Goal: Navigation & Orientation: Find specific page/section

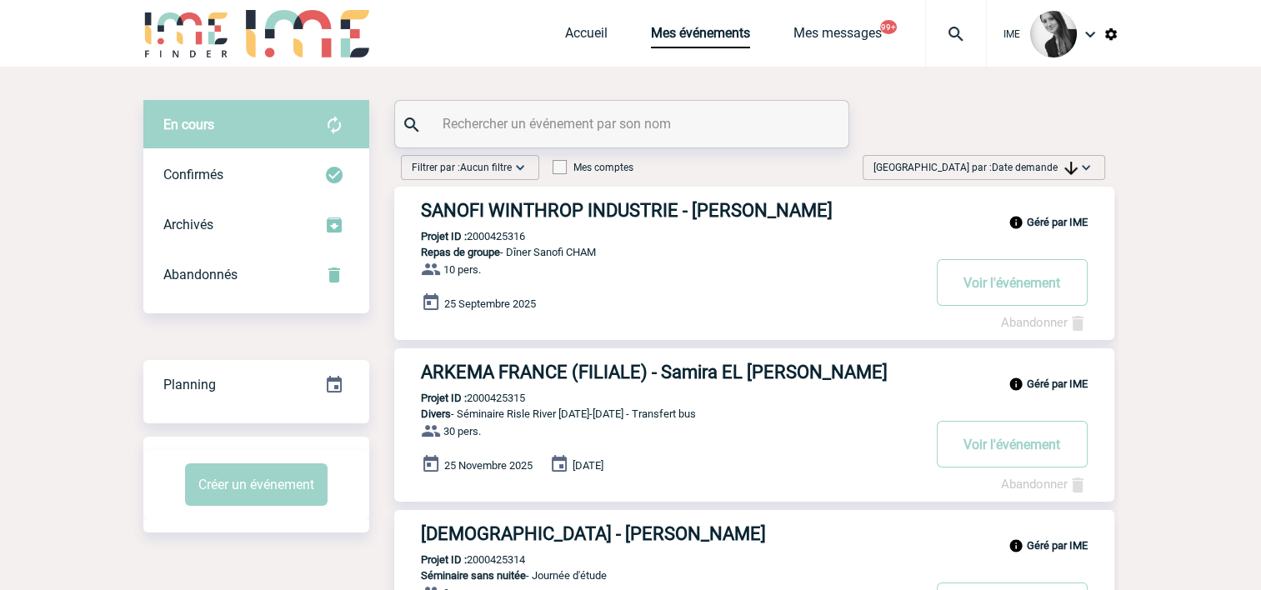
click at [1026, 163] on span "Date demande" at bounding box center [1035, 168] width 86 height 12
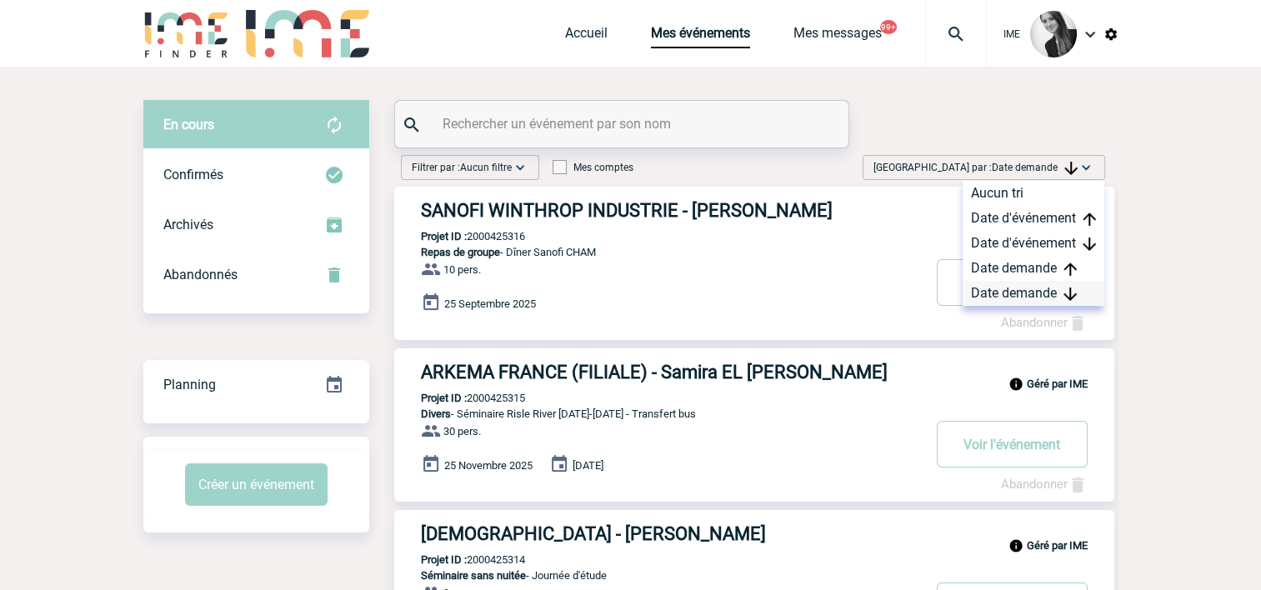
click at [1010, 297] on div "Date demande" at bounding box center [1033, 293] width 142 height 25
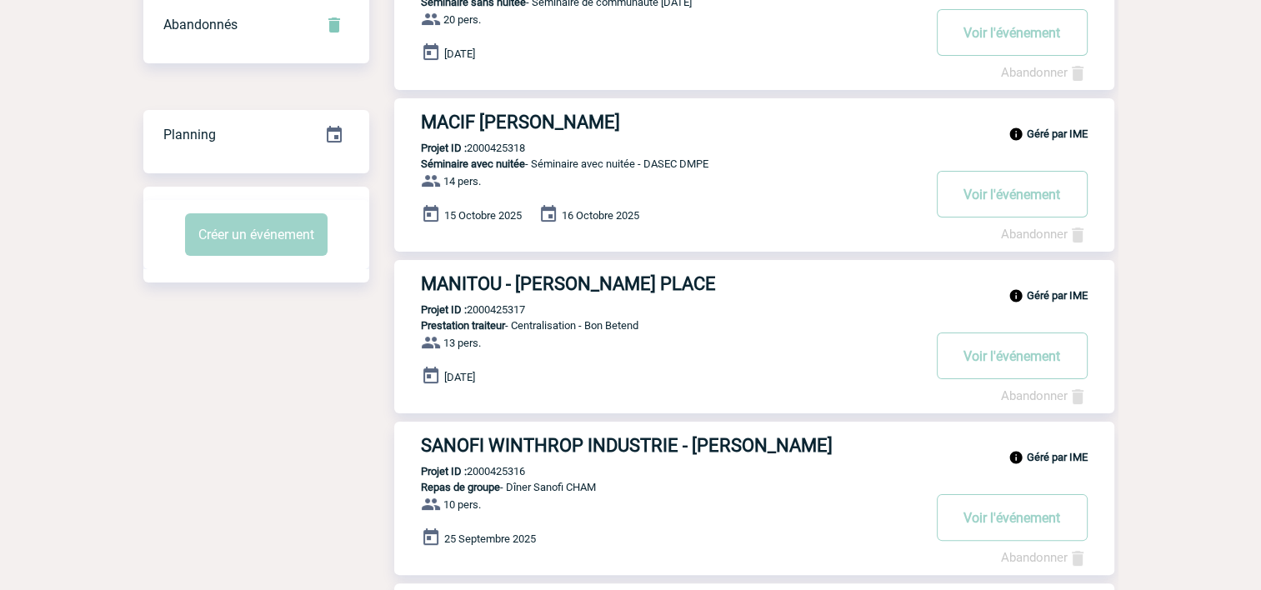
scroll to position [83, 0]
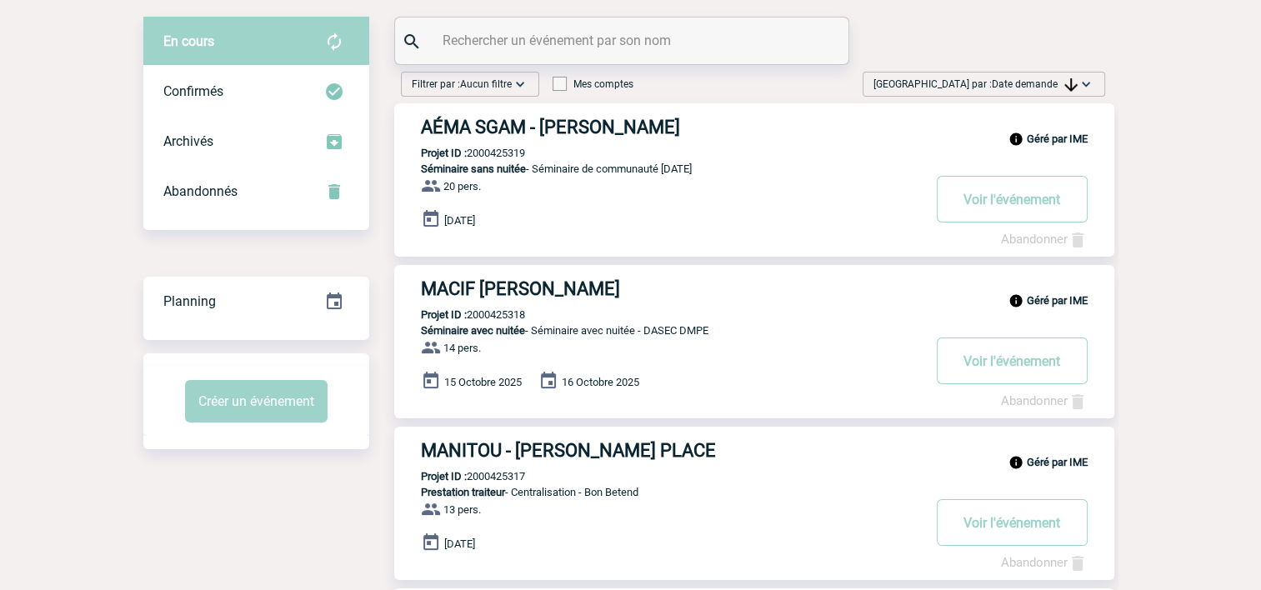
click at [1040, 89] on span "Date demande" at bounding box center [1035, 84] width 86 height 12
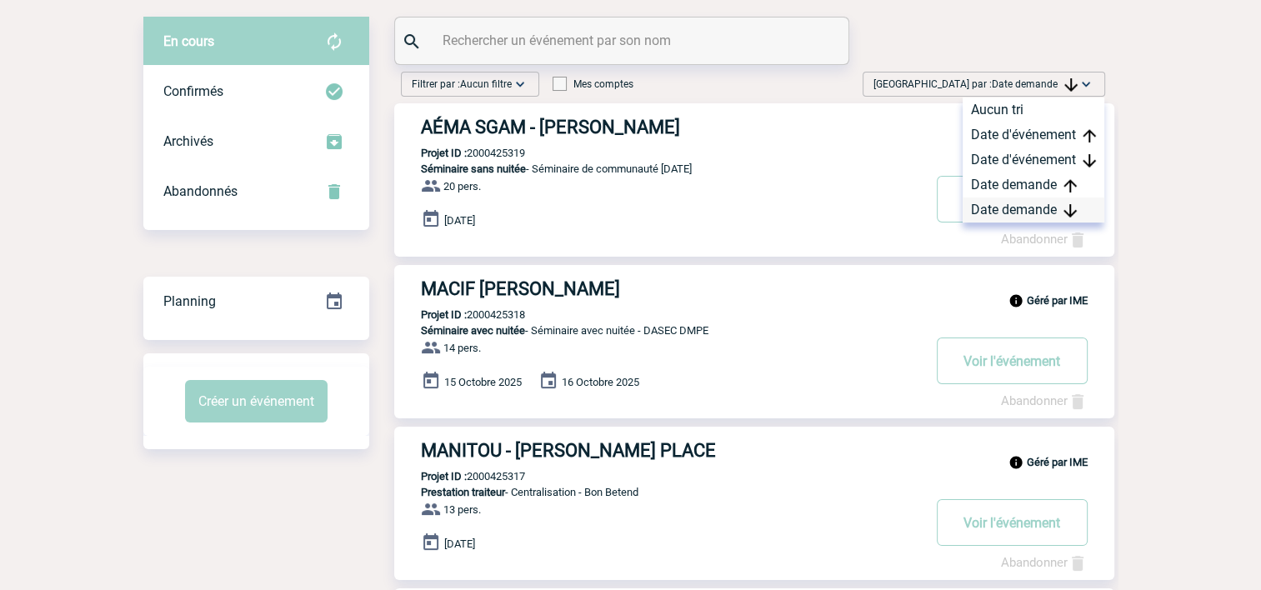
click at [1012, 209] on div "Date demande" at bounding box center [1033, 209] width 142 height 25
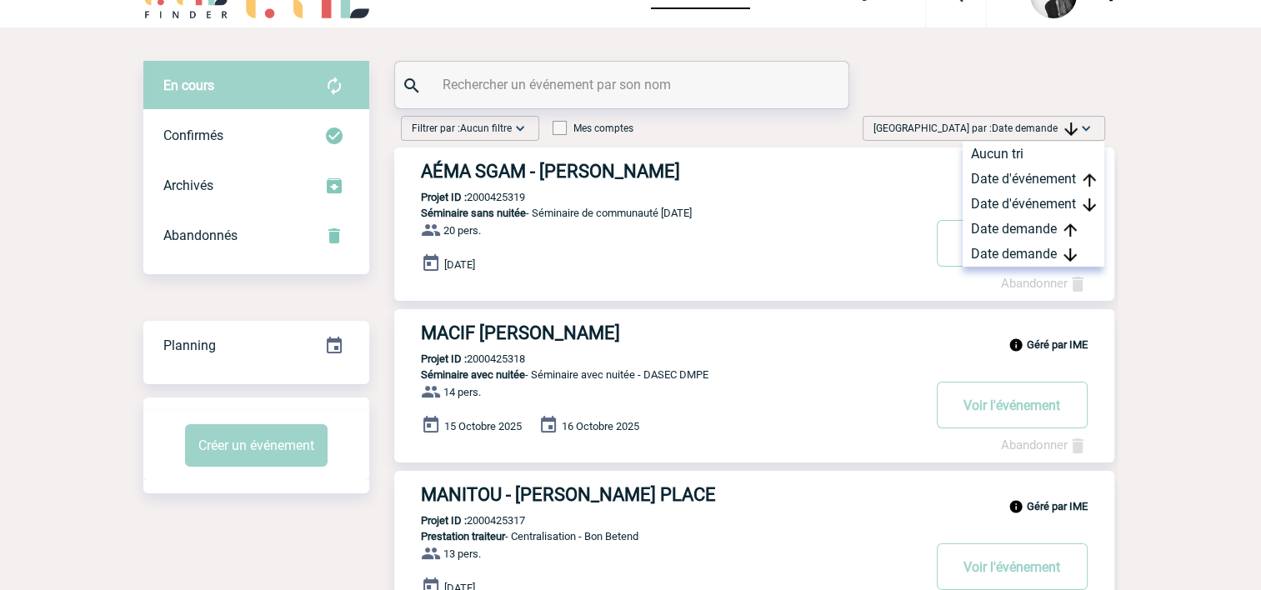
scroll to position [0, 0]
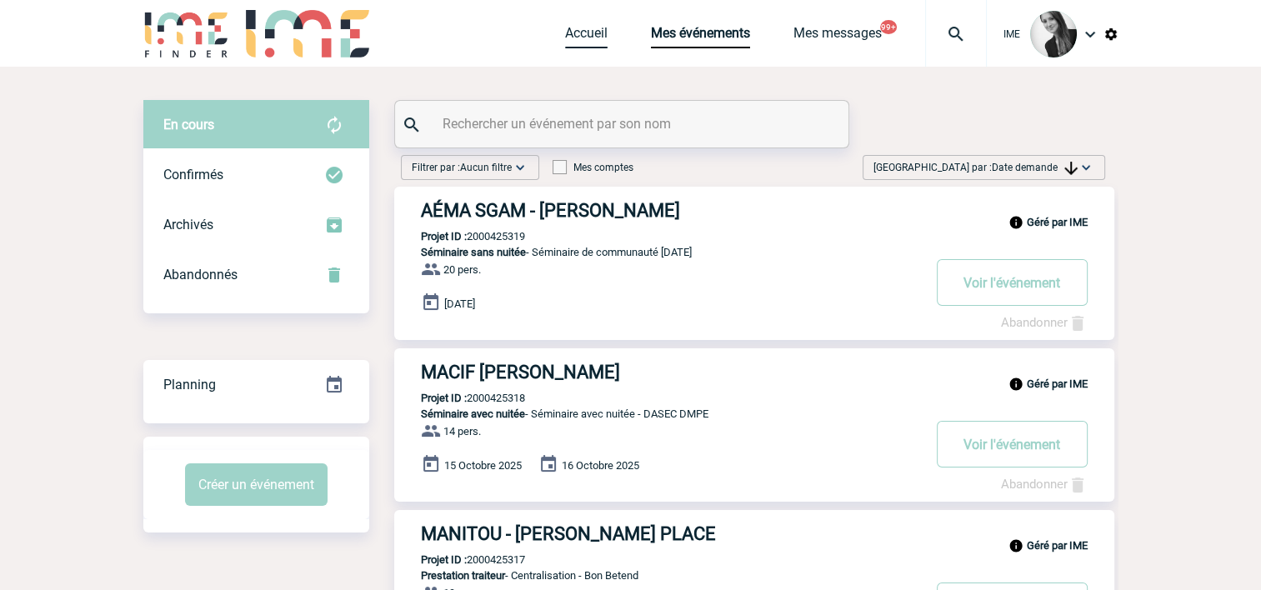
click at [583, 32] on link "Accueil" at bounding box center [586, 36] width 42 height 23
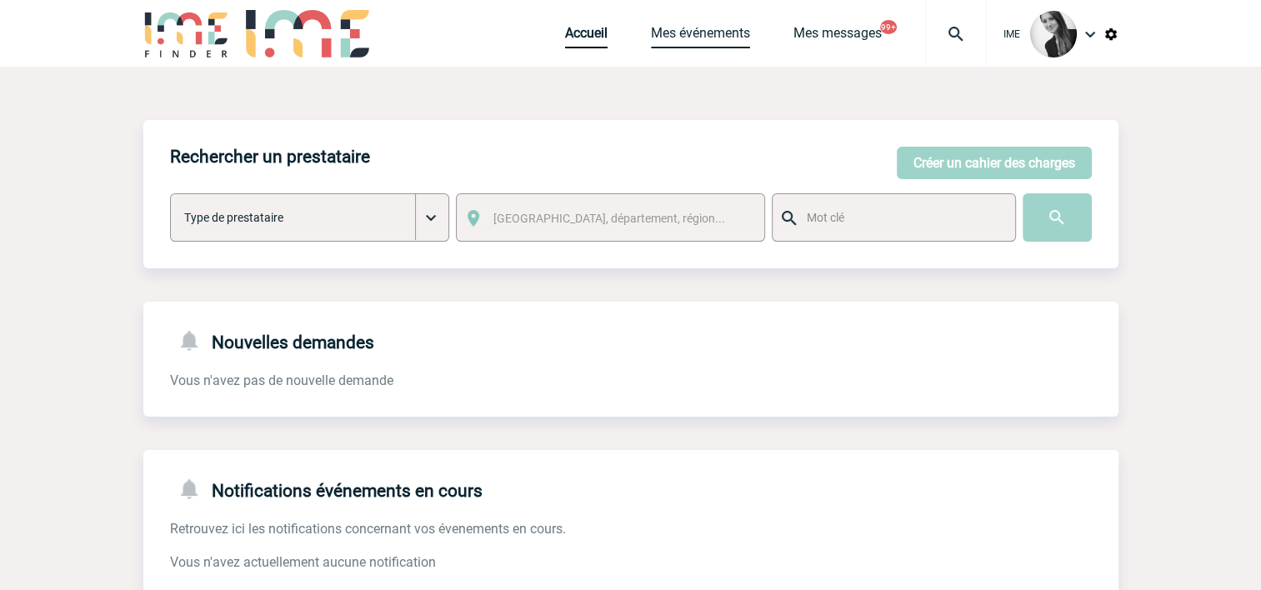
click at [711, 38] on link "Mes événements" at bounding box center [700, 36] width 99 height 23
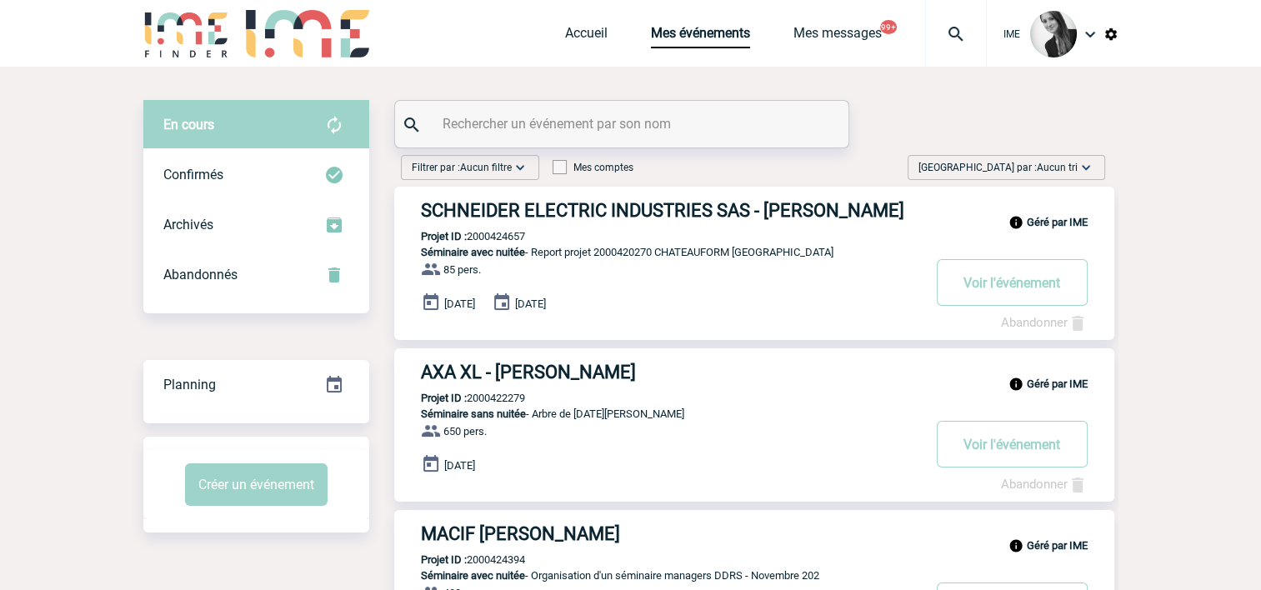
click at [1062, 166] on span "Aucun tri" at bounding box center [1057, 168] width 41 height 12
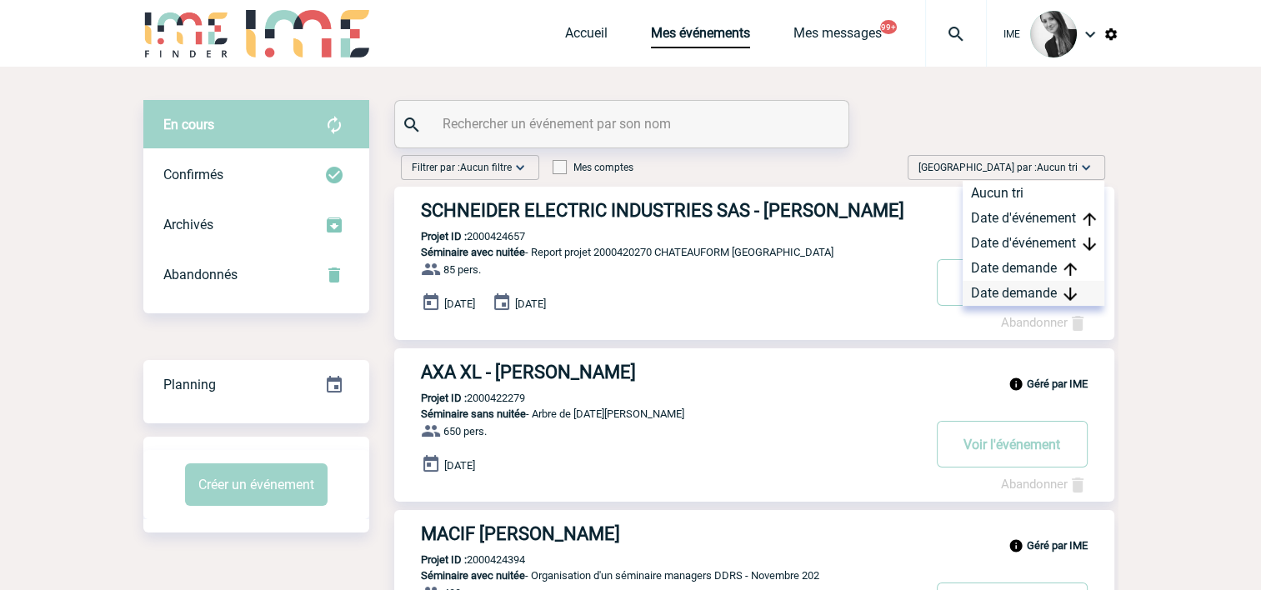
click at [1066, 297] on img at bounding box center [1069, 293] width 13 height 13
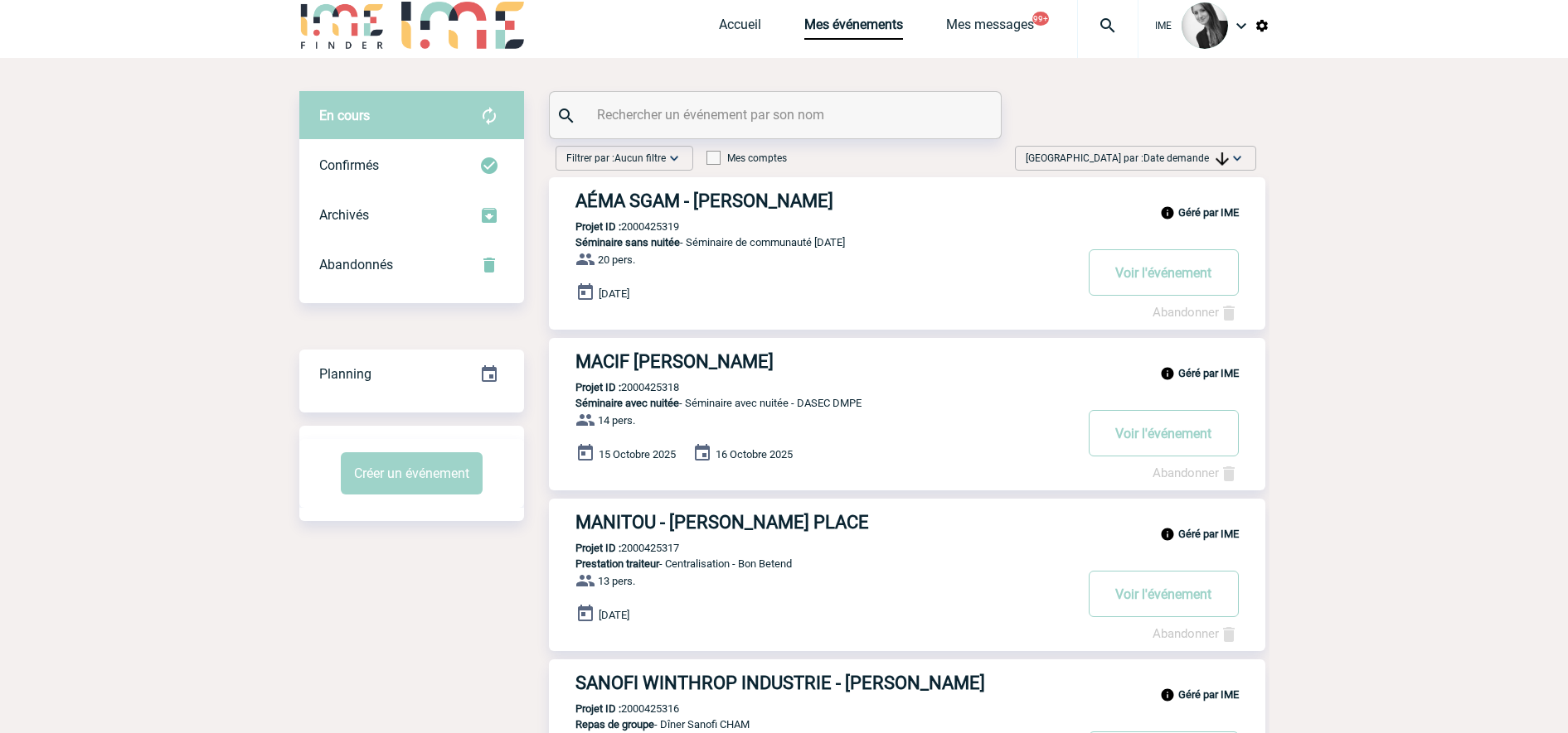
scroll to position [7, 0]
click at [1211, 159] on span "Date demande" at bounding box center [1186, 160] width 86 height 12
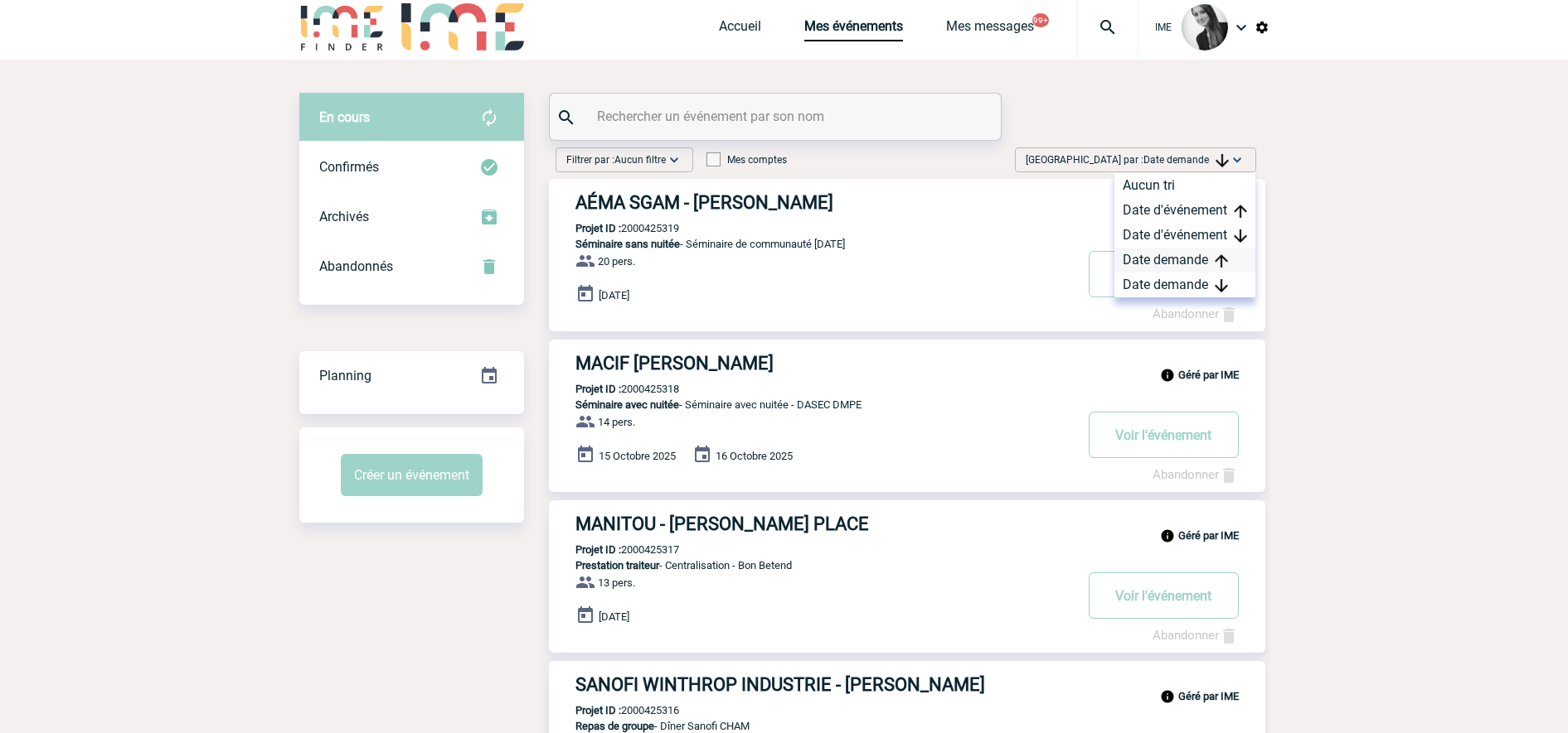
drag, startPoint x: 1188, startPoint y: 280, endPoint x: 1226, endPoint y: 256, distance: 44.9
click at [1188, 282] on div "Date demande" at bounding box center [1185, 284] width 141 height 25
click at [1140, 153] on span "Trier par : Date demande" at bounding box center [1127, 159] width 203 height 17
click at [1196, 292] on div "Date demande" at bounding box center [1185, 284] width 141 height 25
click at [1157, 158] on span "Date demande" at bounding box center [1186, 160] width 86 height 12
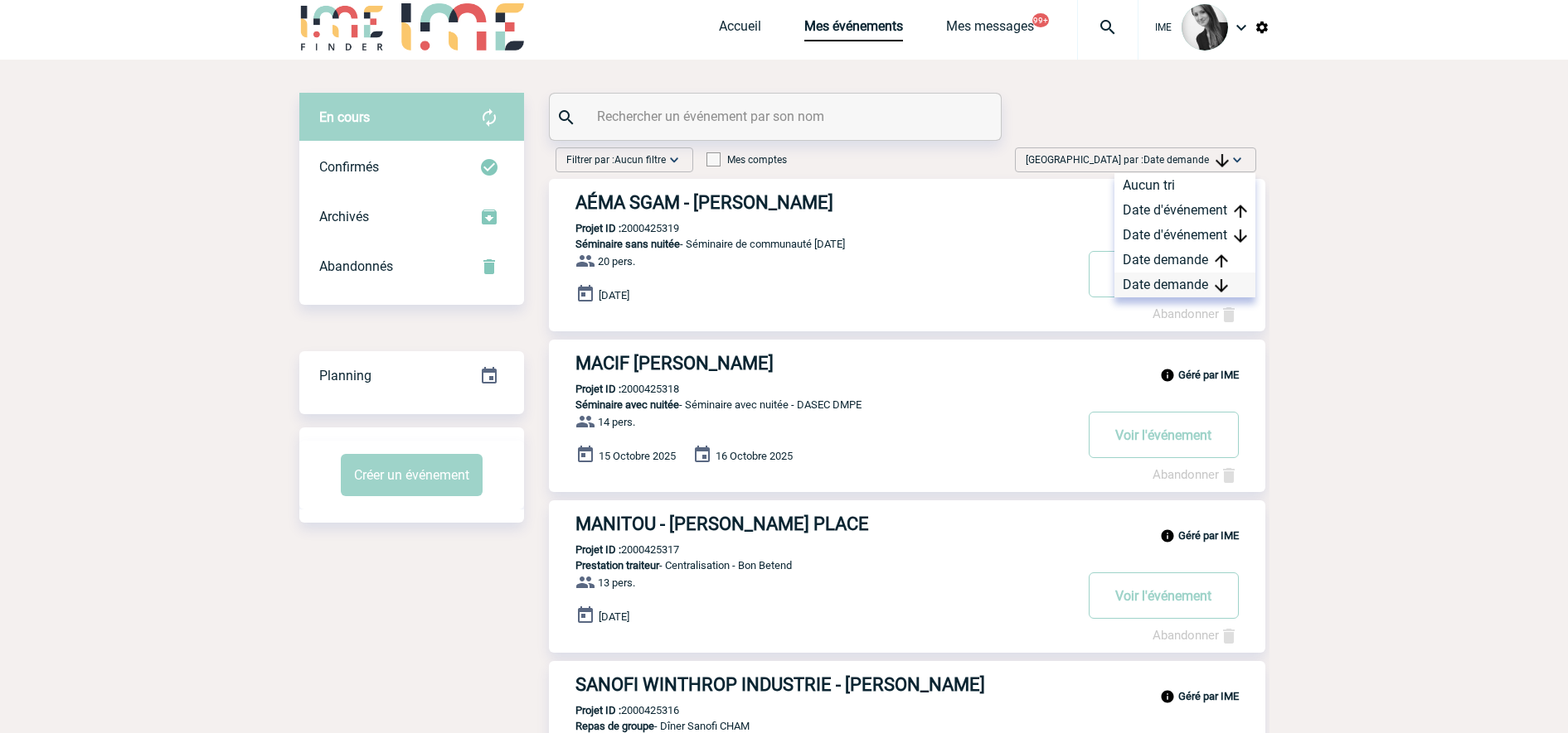
click at [1204, 294] on div "Date demande" at bounding box center [1185, 284] width 141 height 25
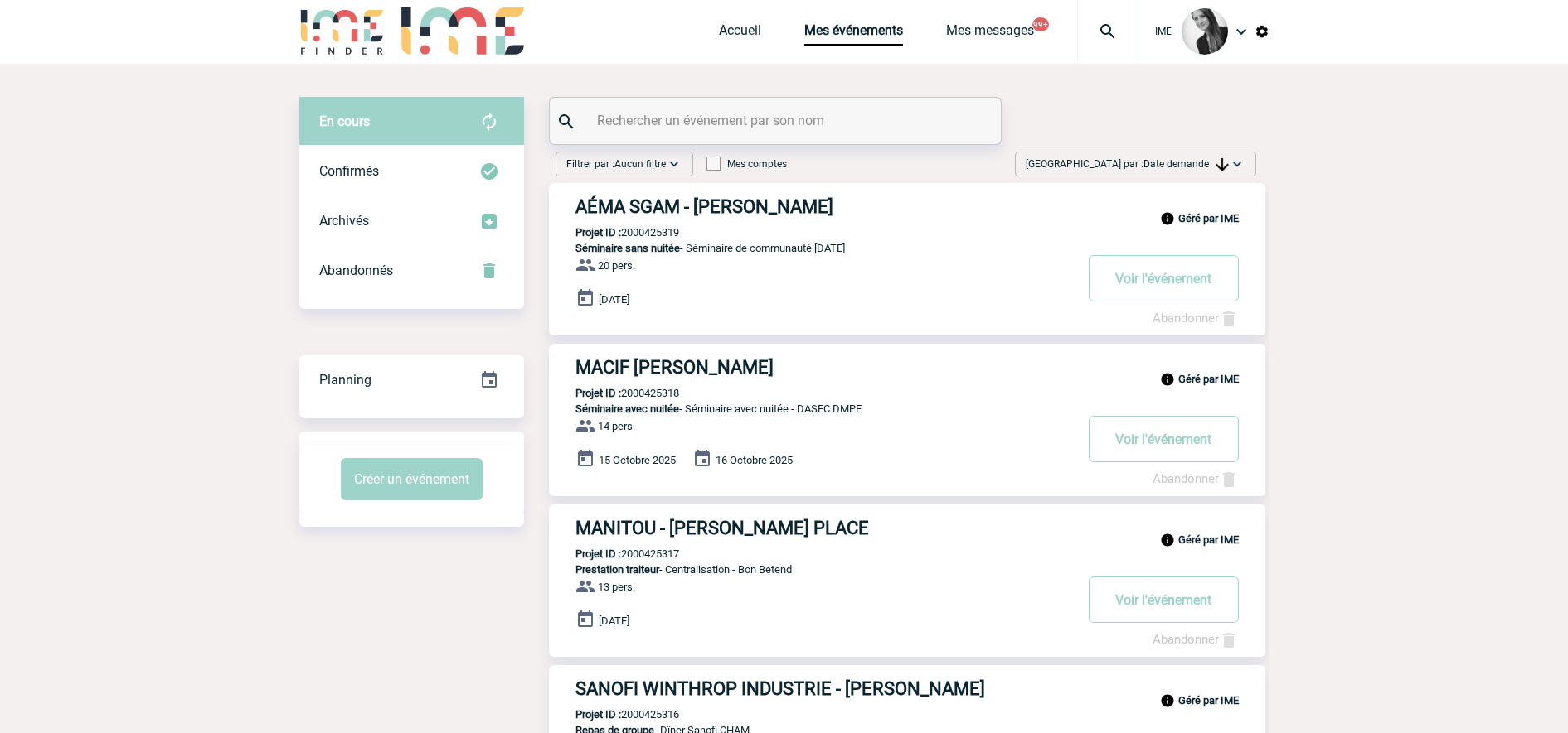
scroll to position [0, 0]
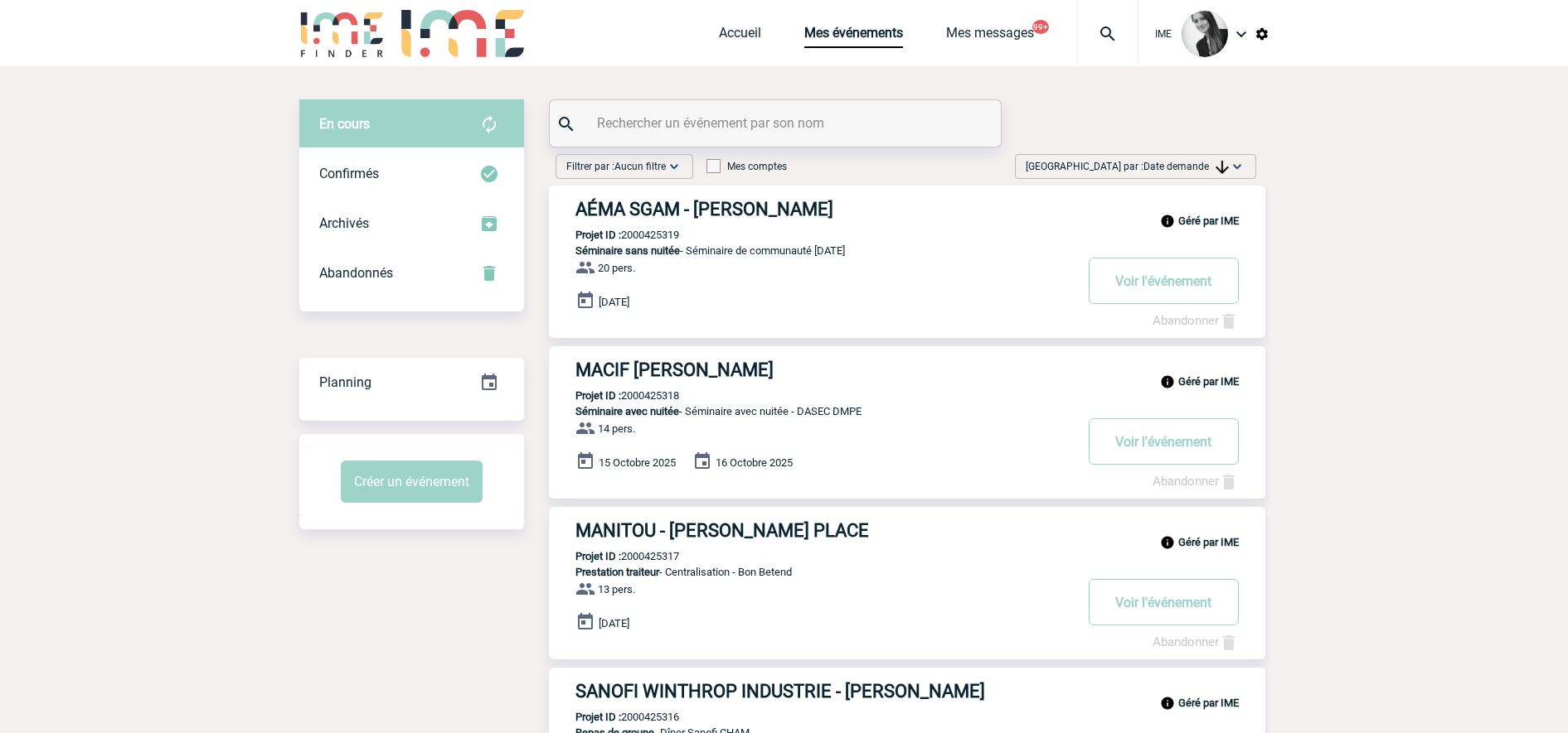
drag, startPoint x: 1433, startPoint y: 336, endPoint x: 1470, endPoint y: 1, distance: 337.0
drag, startPoint x: 1205, startPoint y: 159, endPoint x: 1187, endPoint y: 256, distance: 98.7
click at [1205, 160] on span "Trier par : Date demande" at bounding box center [1127, 166] width 203 height 17
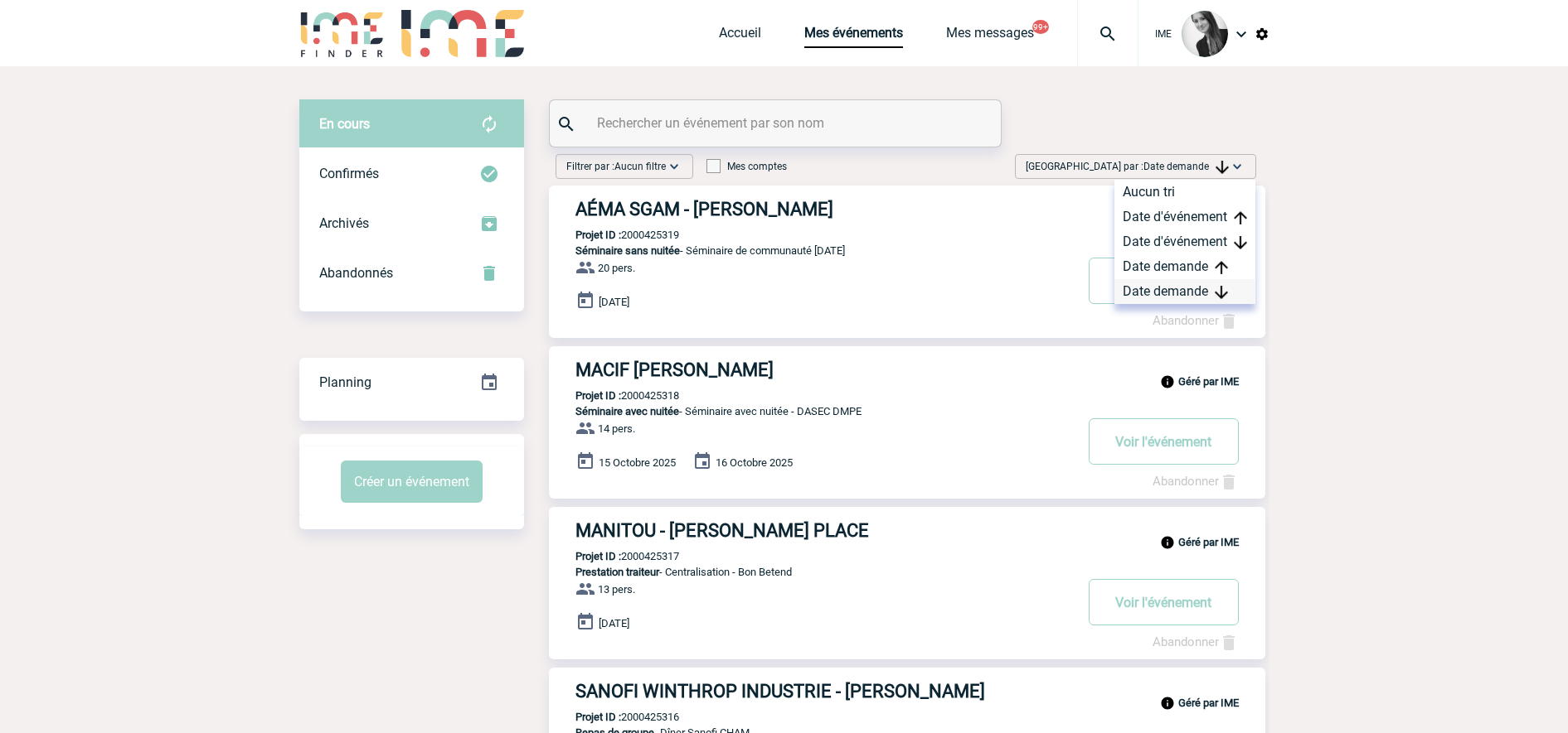
click at [1144, 290] on div "Date demande" at bounding box center [1185, 291] width 141 height 25
